Goal: Task Accomplishment & Management: Manage account settings

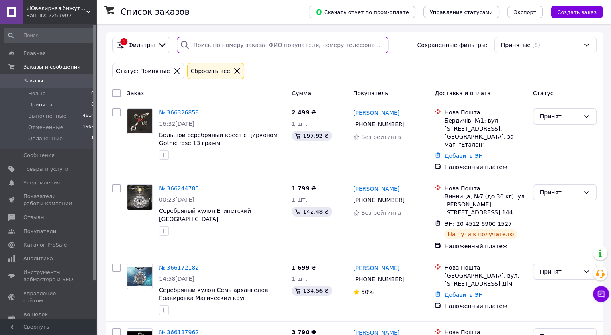
click at [229, 47] on input "search" at bounding box center [283, 45] width 212 height 16
click at [38, 172] on span "Товары и услуги" at bounding box center [45, 169] width 45 height 7
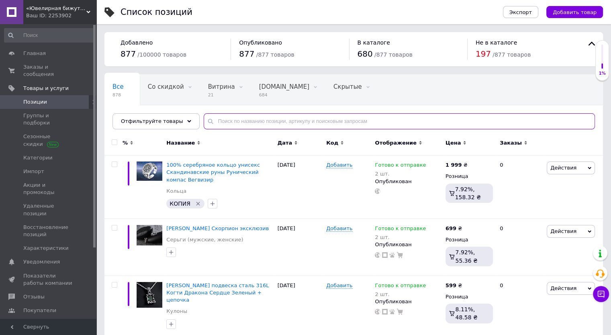
click at [221, 118] on input "text" at bounding box center [399, 121] width 391 height 16
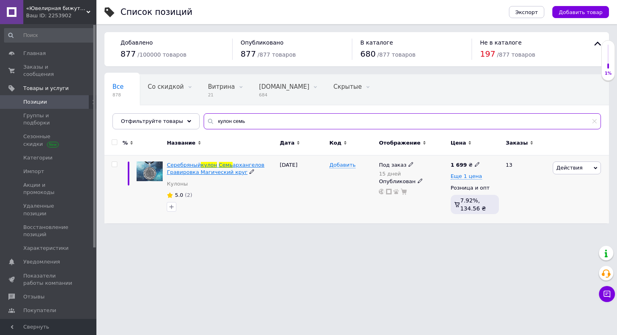
type input "кулон семь"
click at [233, 165] on span "архангелов Гравировка Магический круг" at bounding box center [216, 168] width 98 height 13
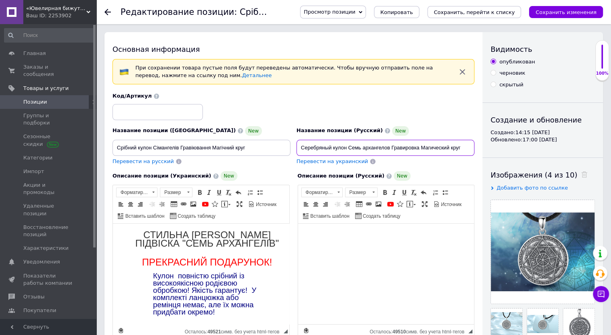
drag, startPoint x: 301, startPoint y: 148, endPoint x: 464, endPoint y: 135, distance: 164.5
click at [464, 135] on div "Название позиции (Русский) New Серебряный кулон Семь архангелов Гравировка Маги…" at bounding box center [385, 141] width 178 height 30
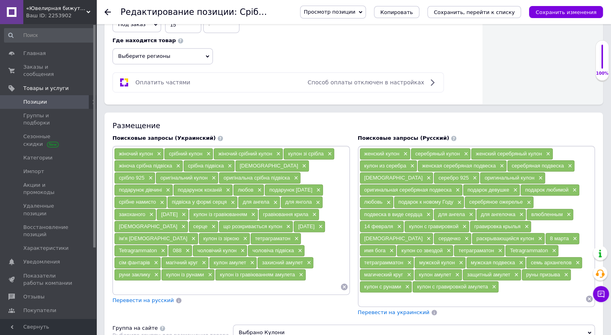
scroll to position [482, 0]
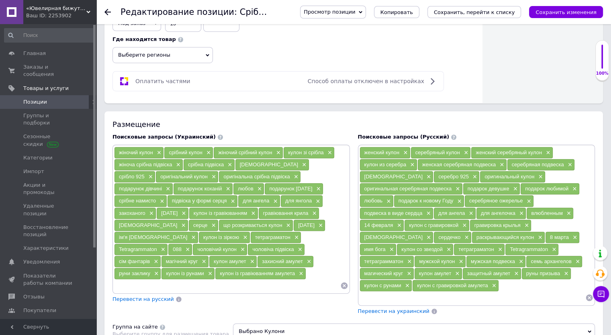
drag, startPoint x: 471, startPoint y: 245, endPoint x: 503, endPoint y: 249, distance: 32.1
click at [509, 249] on div "Tetragrammaton ×" at bounding box center [531, 249] width 53 height 11
copy span "Tetragrammaton"
